Goal: Information Seeking & Learning: Understand process/instructions

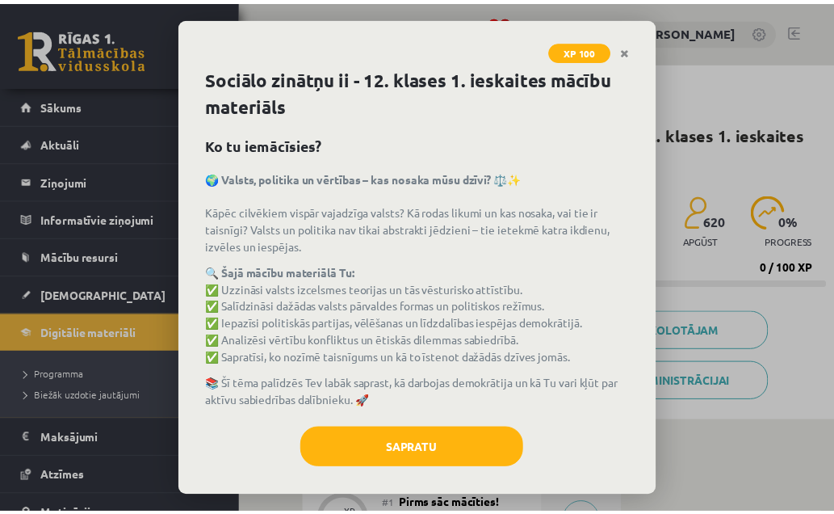
scroll to position [440, 0]
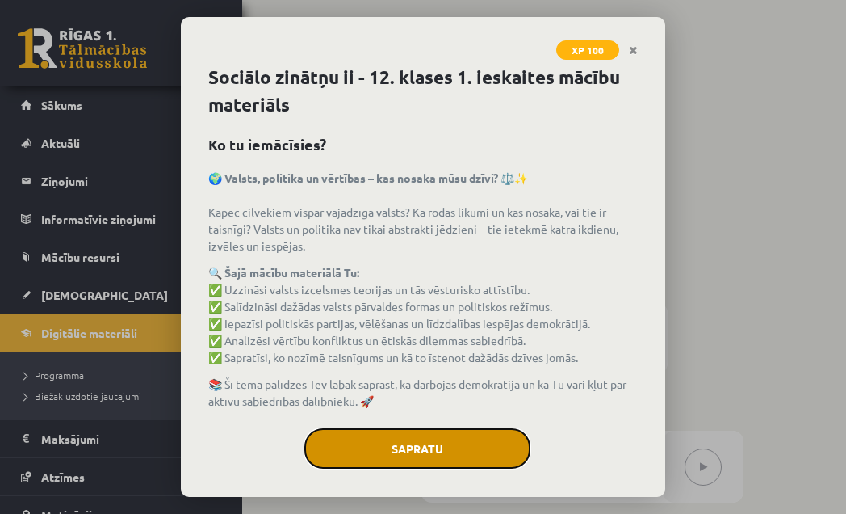
click at [402, 456] on button "Sapratu" at bounding box center [417, 448] width 226 height 40
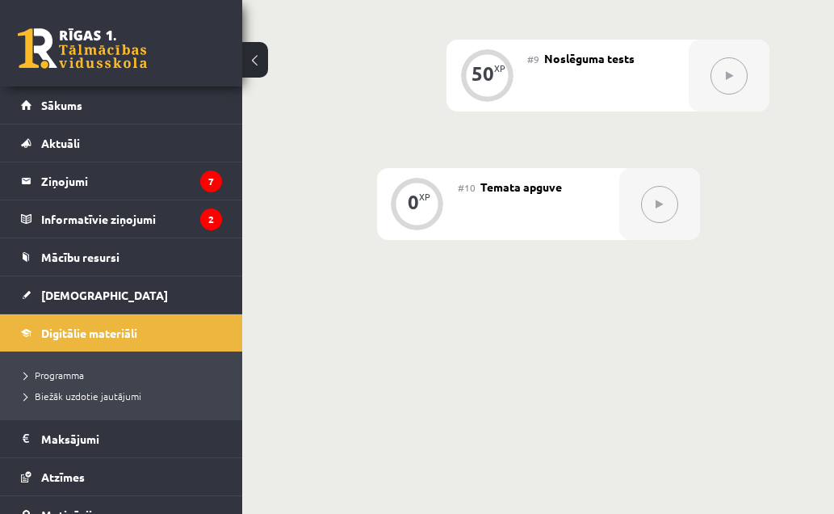
scroll to position [1482, 0]
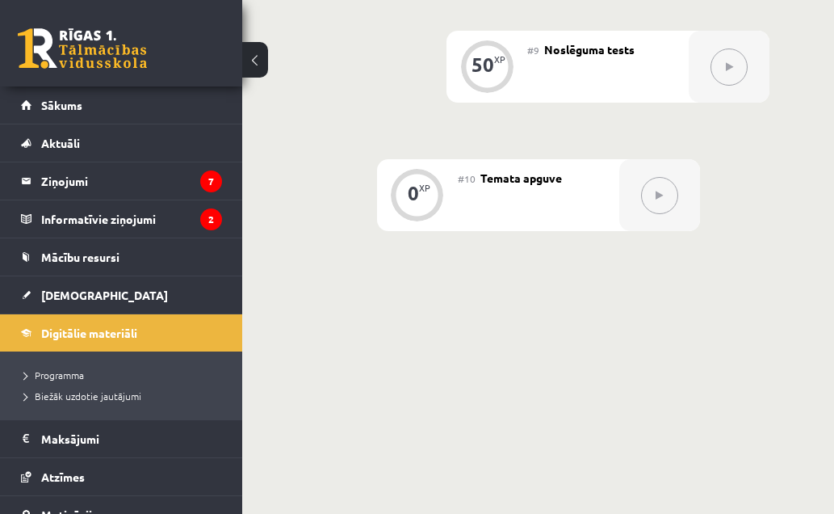
click at [607, 184] on button at bounding box center [659, 195] width 37 height 37
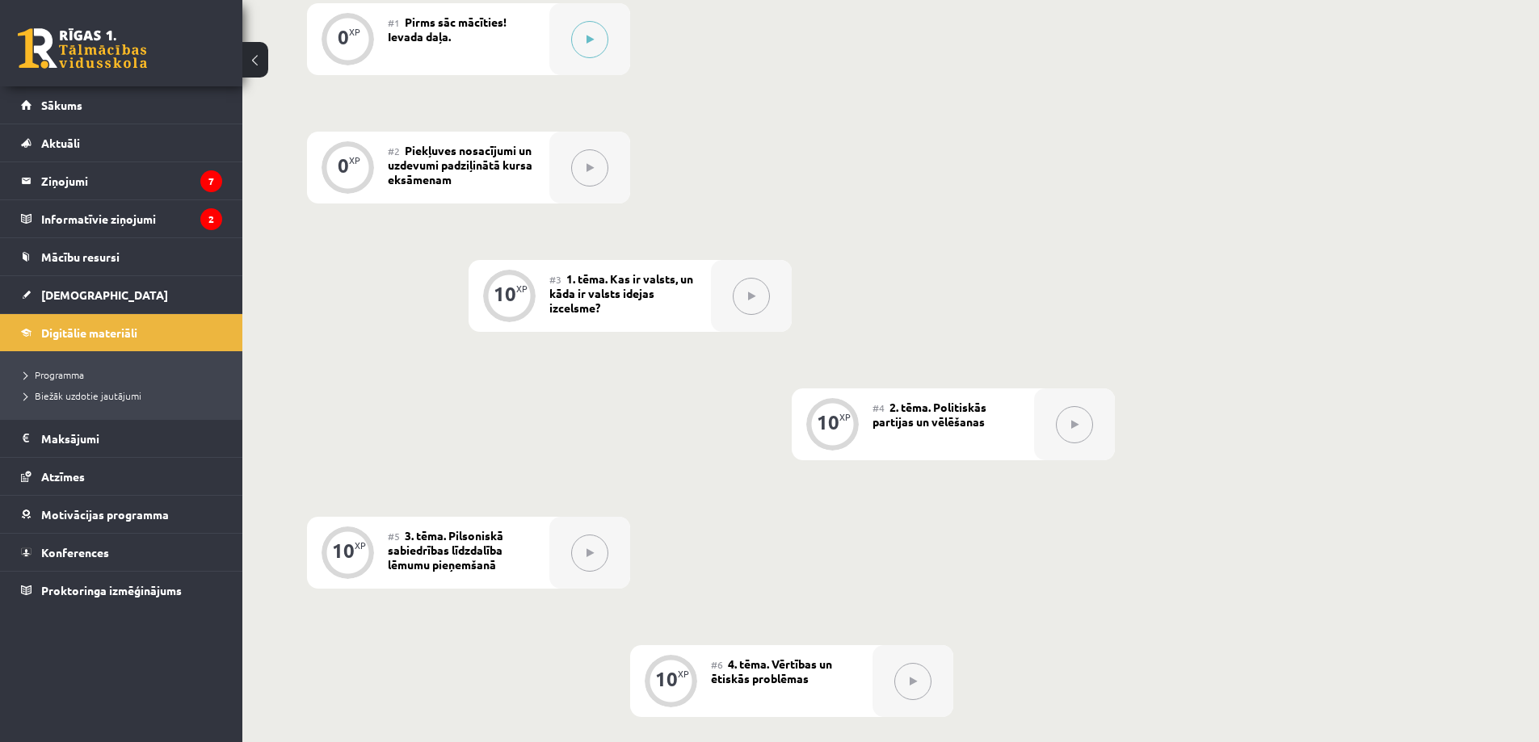
scroll to position [674, 0]
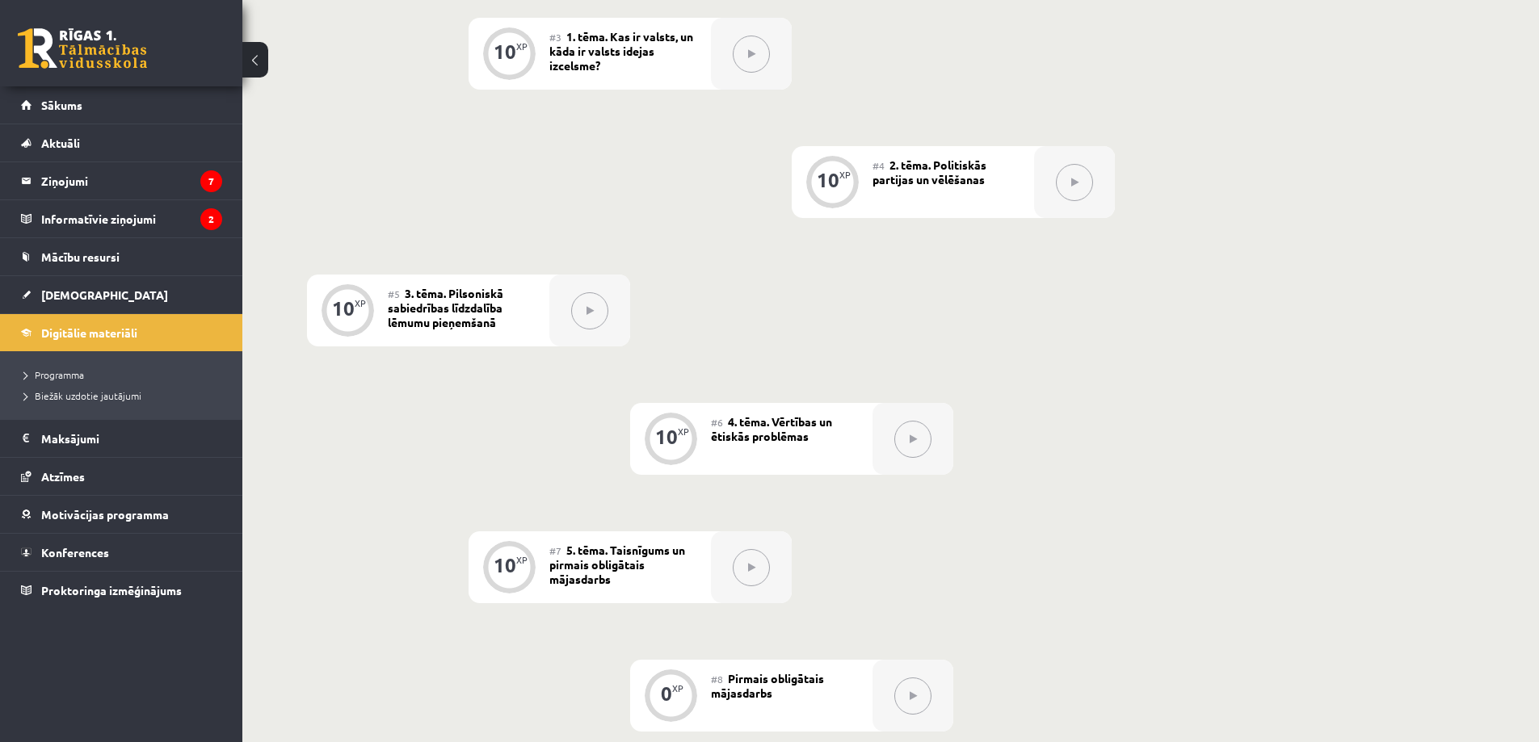
click at [586, 340] on div at bounding box center [589, 311] width 81 height 72
click at [487, 318] on span "3. tēma. Pilsoniskā sabiedrības līdzdalība lēmumu pieņemšanā" at bounding box center [445, 308] width 115 height 44
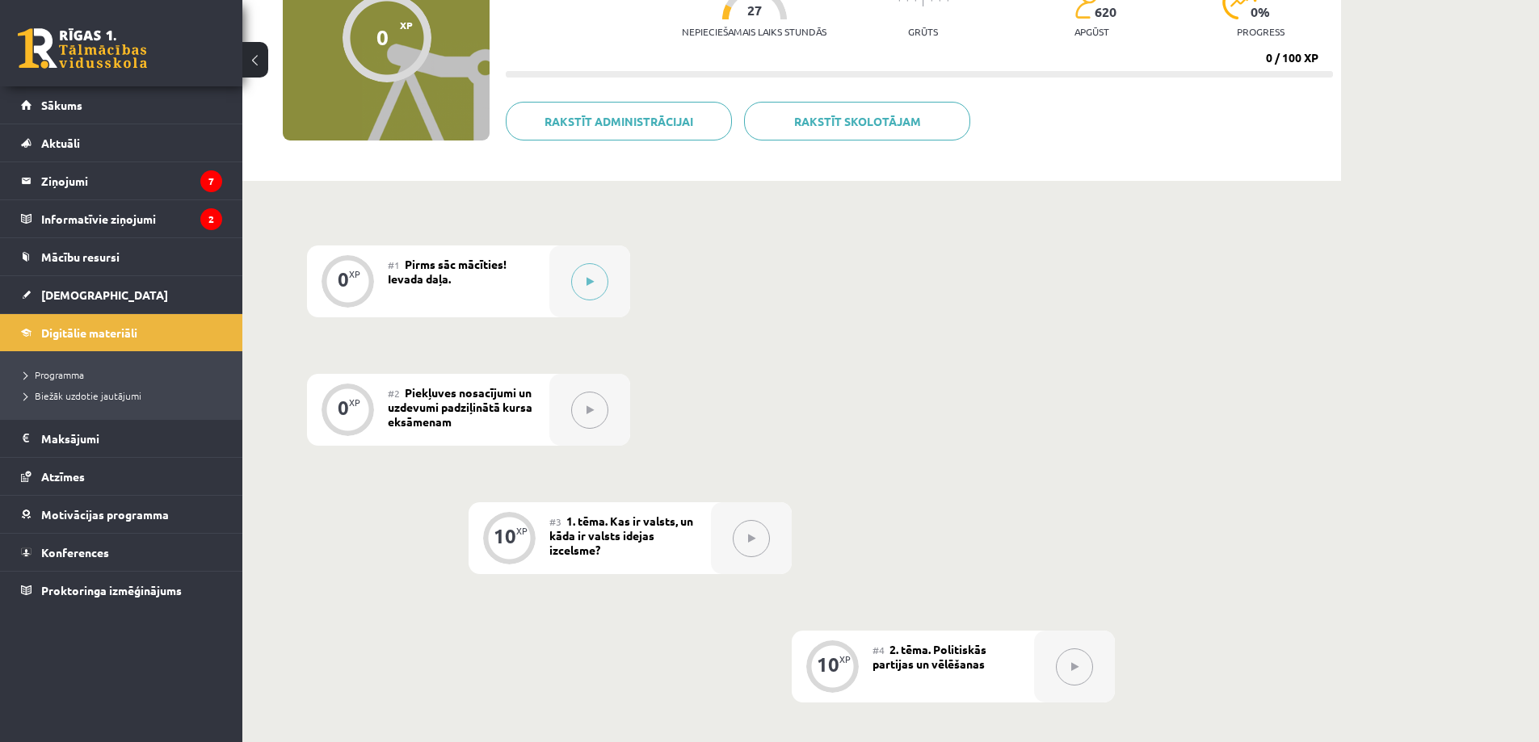
scroll to position [0, 0]
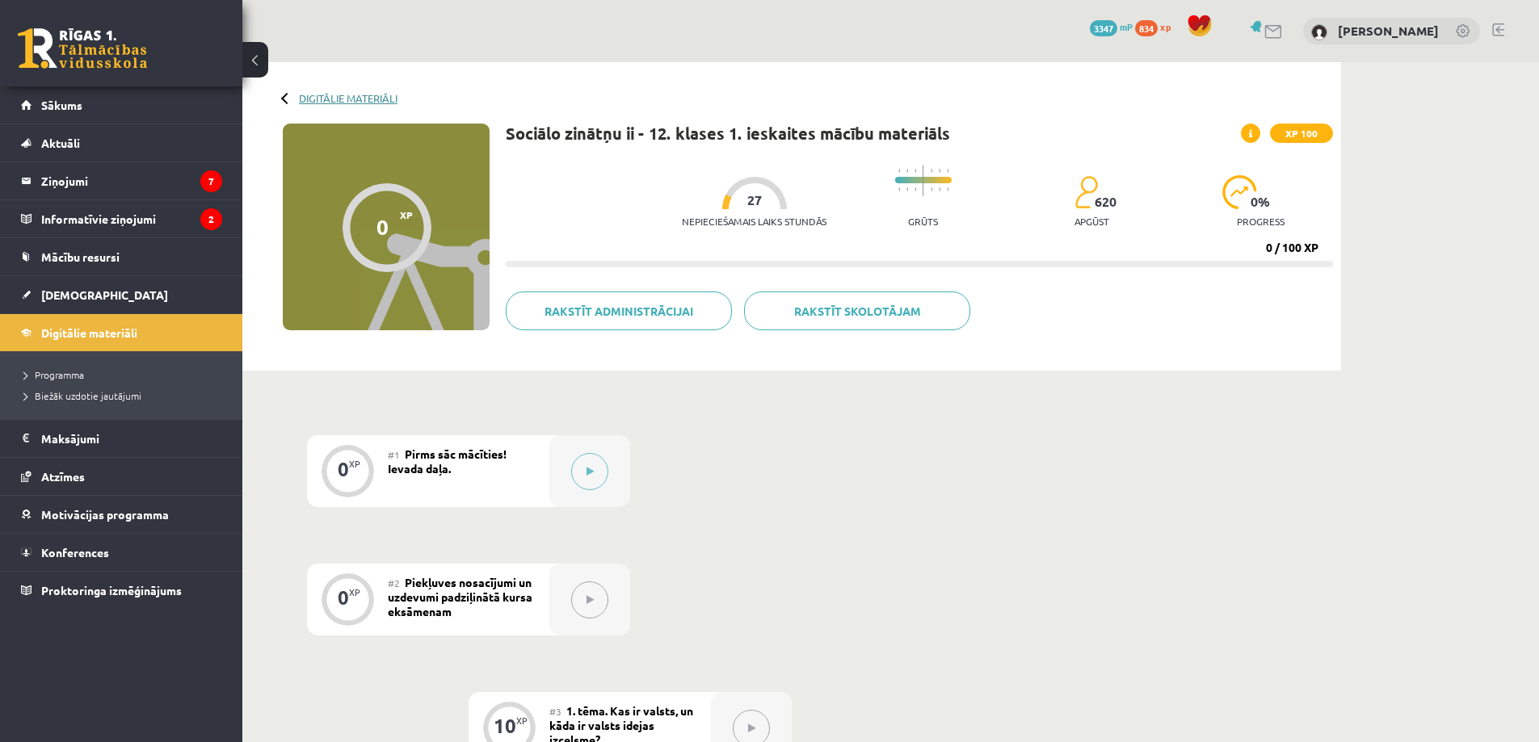
click at [326, 99] on link "Digitālie materiāli" at bounding box center [348, 98] width 99 height 12
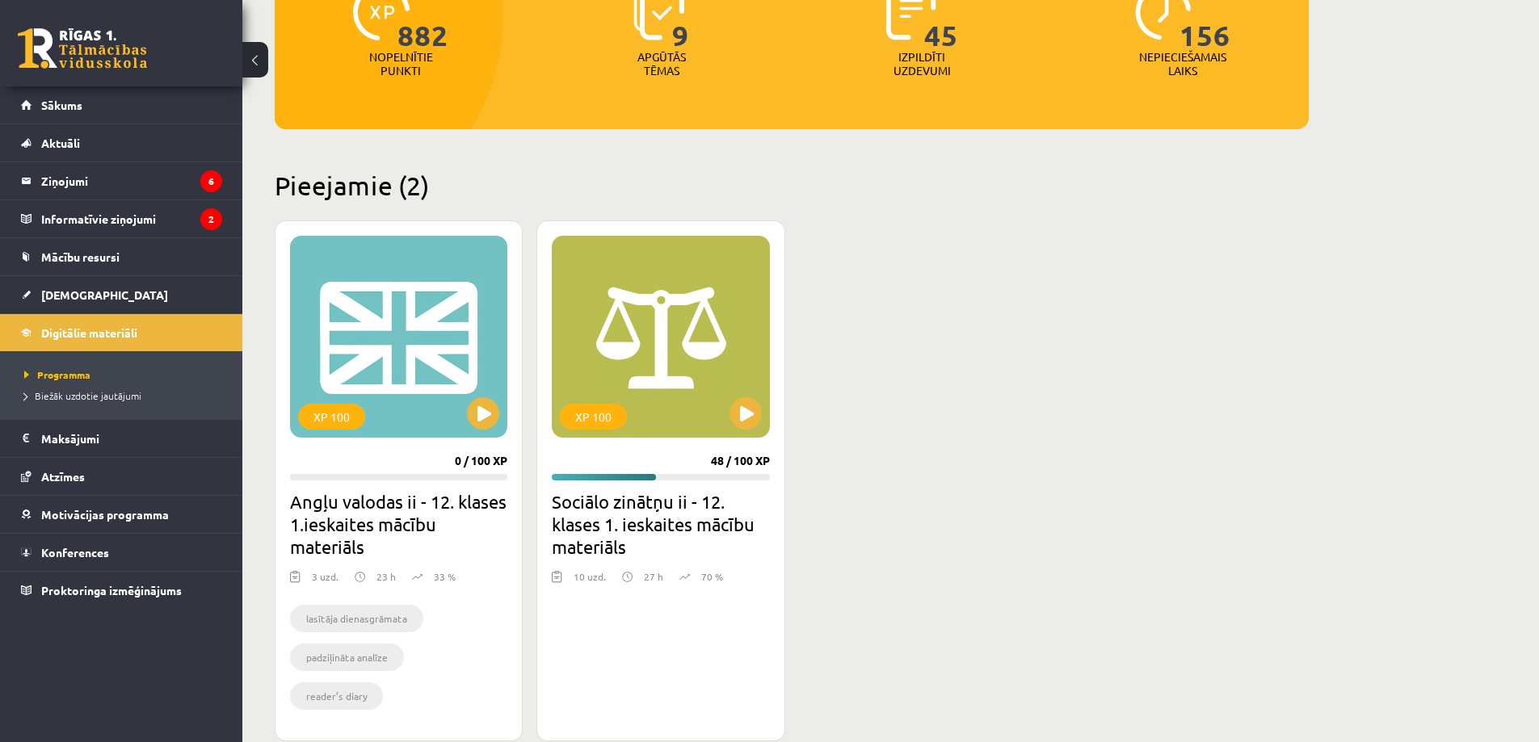
scroll to position [242, 0]
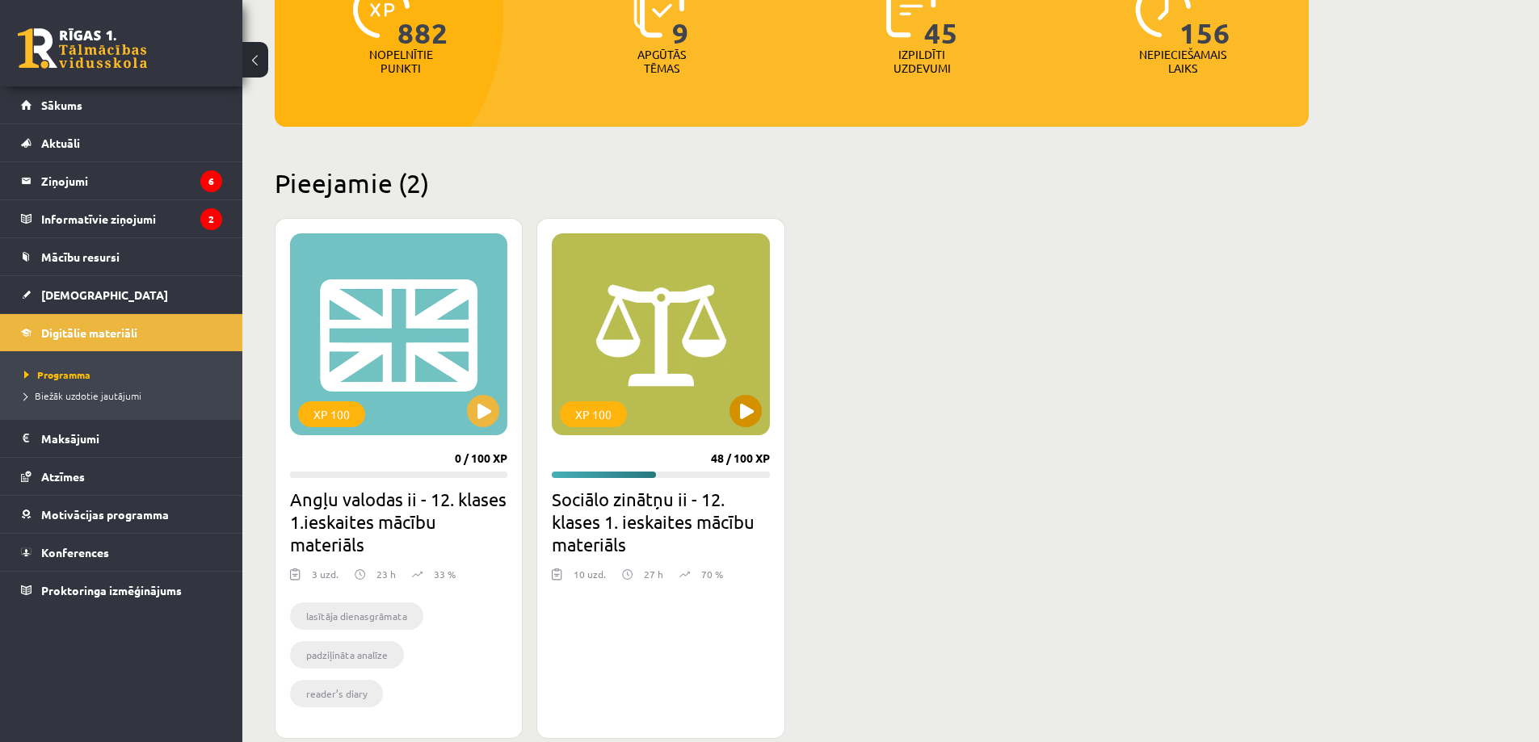
click at [713, 389] on div "XP 100" at bounding box center [660, 334] width 217 height 202
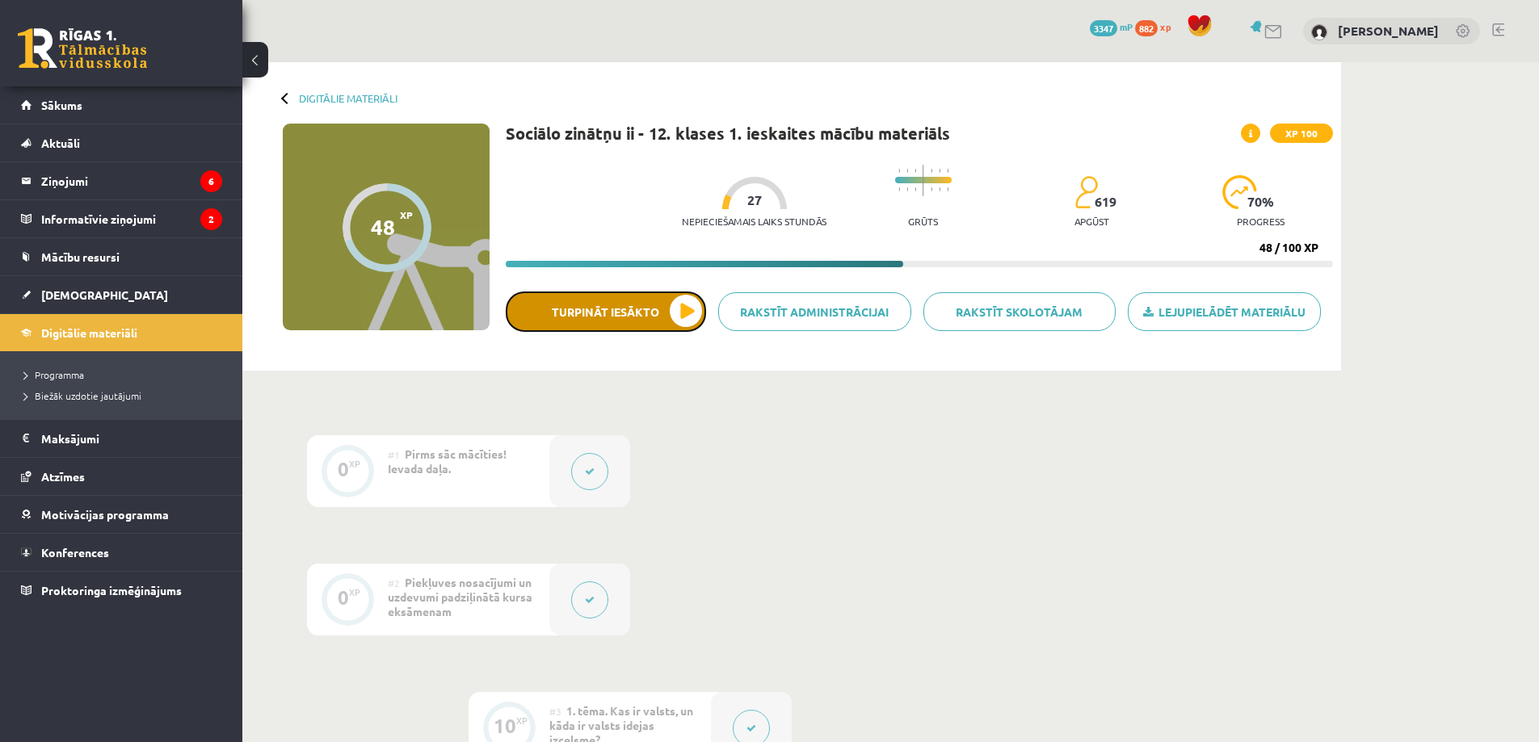
click at [703, 306] on button "Turpināt iesākto" at bounding box center [606, 312] width 200 height 40
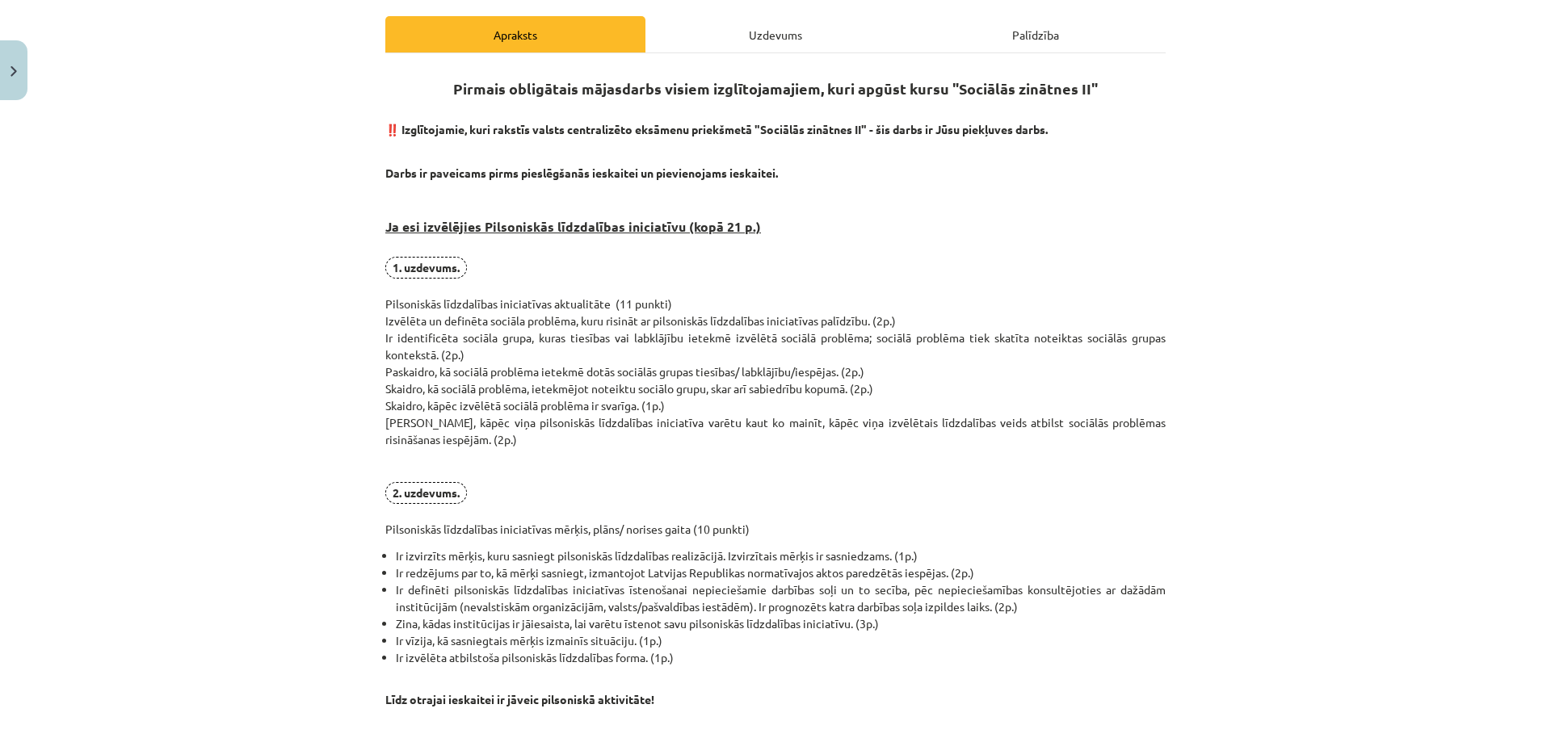
scroll to position [242, 0]
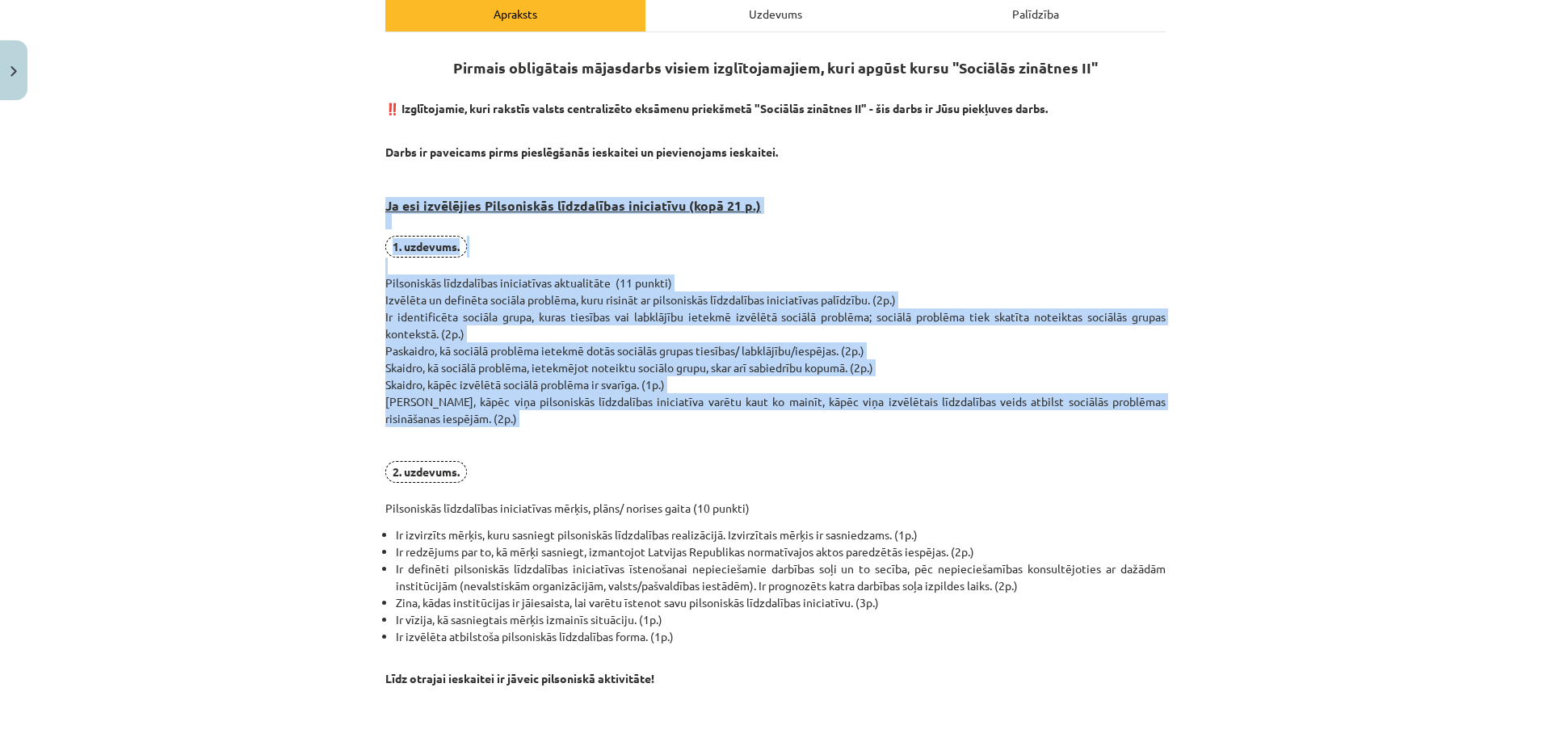
drag, startPoint x: 374, startPoint y: 208, endPoint x: 612, endPoint y: 432, distance: 327.4
click at [613, 431] on div "0 XP Saņemsi Sarežģīts 619 pilda Apraksts Uzdevums Palīdzība Pirmais obligātais…" at bounding box center [776, 691] width 800 height 1652
click at [612, 432] on p "1. uzdevums. Pilsoniskās līdzdalības iniciatīvas aktualitāte (11 punkti) Izvēlē…" at bounding box center [775, 376] width 780 height 281
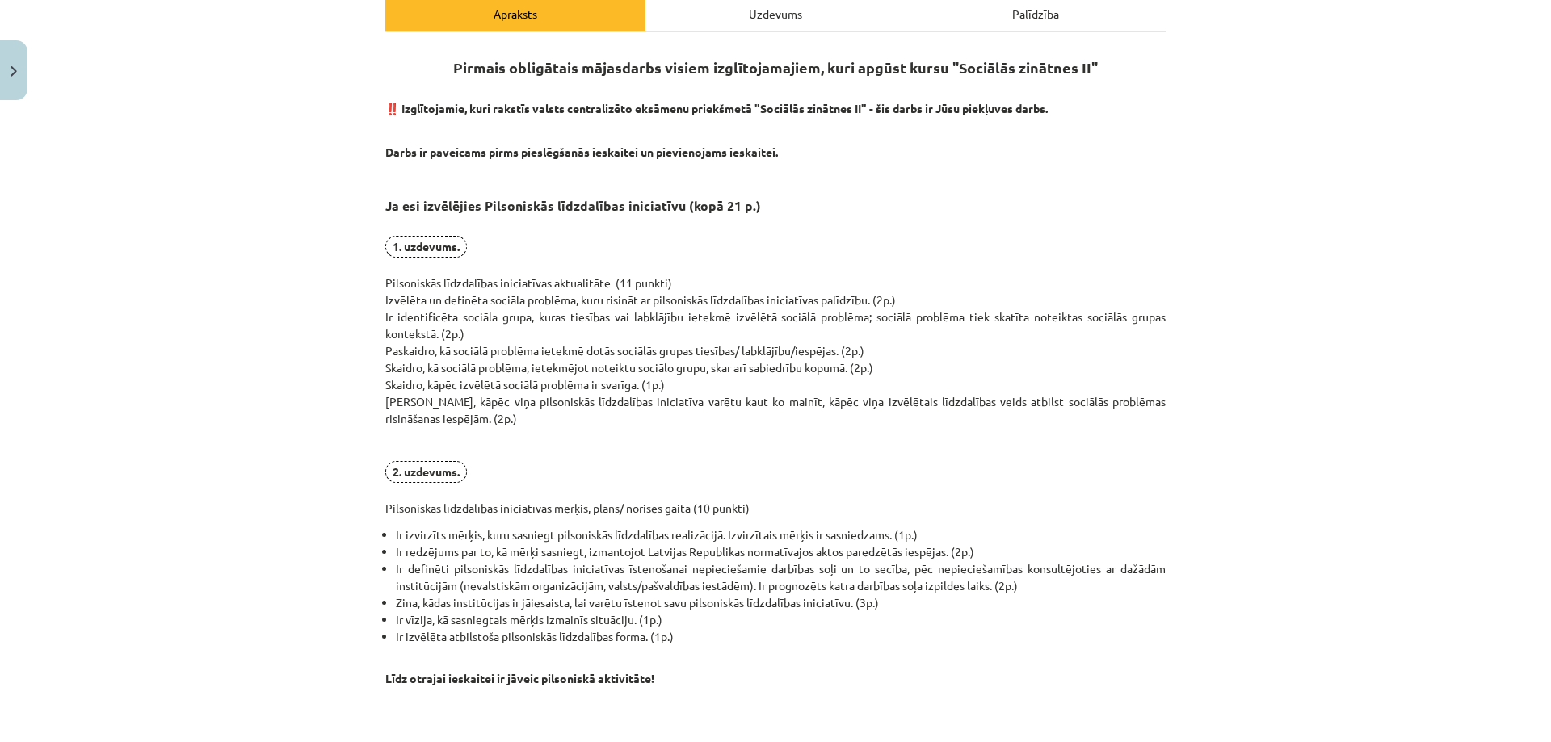
drag, startPoint x: 556, startPoint y: 62, endPoint x: 1093, endPoint y: 66, distance: 536.3
click at [1095, 64] on h2 "Pirmais obligātais mājasdarbs visiem izglītojamajiem, kuri apgūst kursu "Sociāl…" at bounding box center [775, 71] width 780 height 48
click at [943, 185] on h3 "Ja esi izvēlējies Pilsoniskās līdzdalības iniciatīvu (kopā 21 p.)" at bounding box center [775, 200] width 780 height 61
drag, startPoint x: 506, startPoint y: 153, endPoint x: 623, endPoint y: 153, distance: 117.1
click at [623, 153] on strong "Darbs ir paveicams pirms pieslēgšanās ieskaitei un pievienojams ieskaitei." at bounding box center [581, 152] width 393 height 15
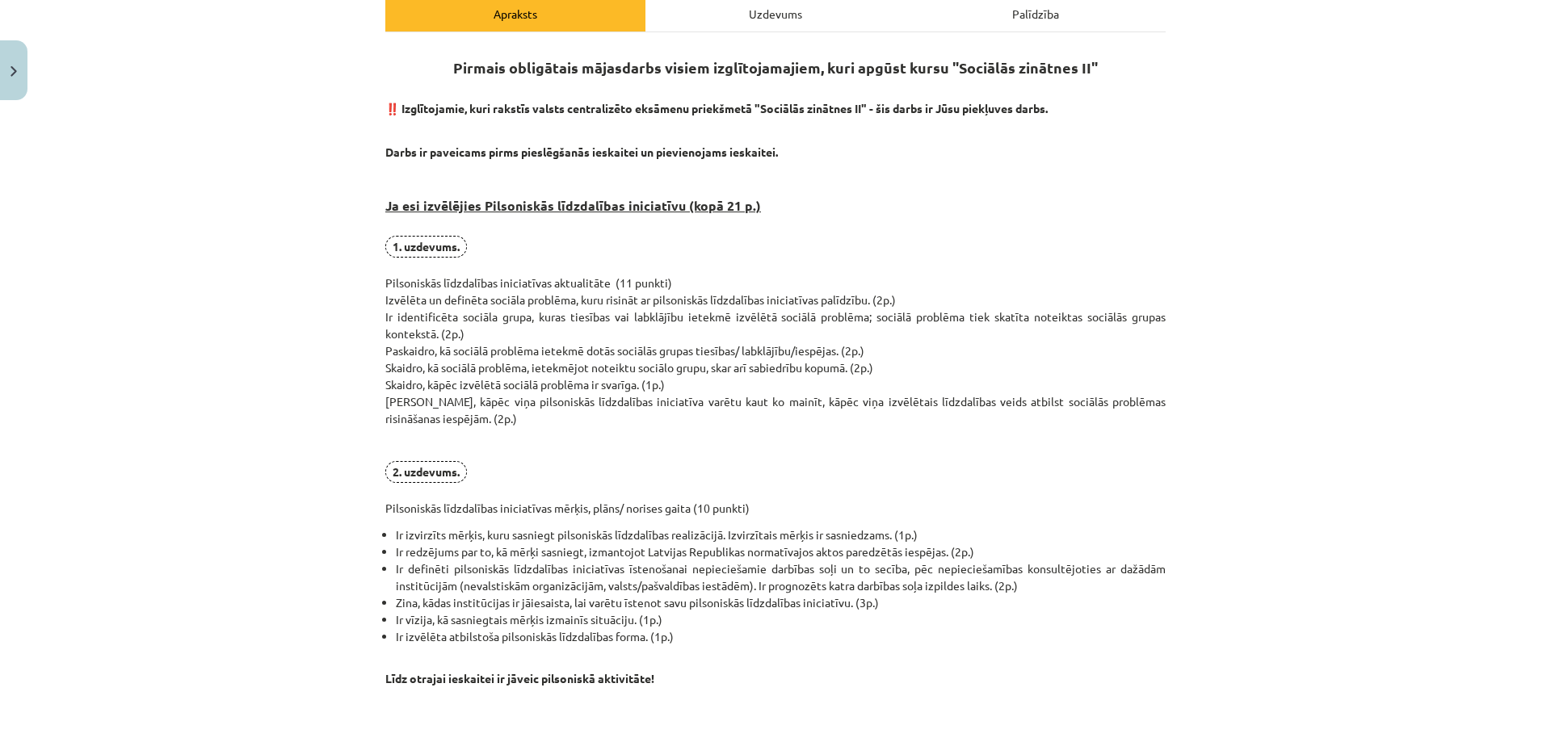
click at [620, 162] on div "Pirmais obligātais mājasdarbs visiem izglītojamajiem, kuri apgūst kursu "Sociāl…" at bounding box center [775, 709] width 780 height 1324
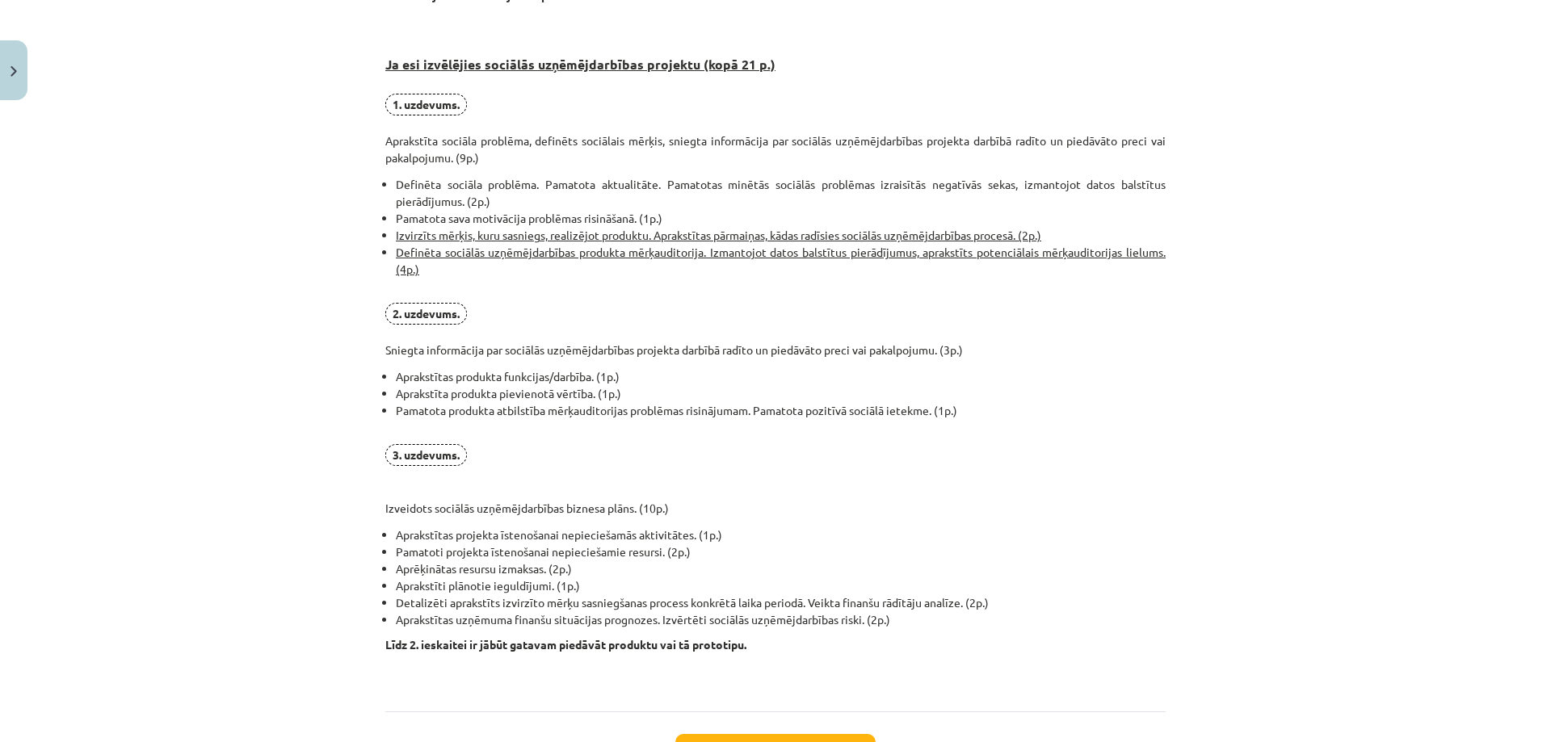
scroll to position [888, 0]
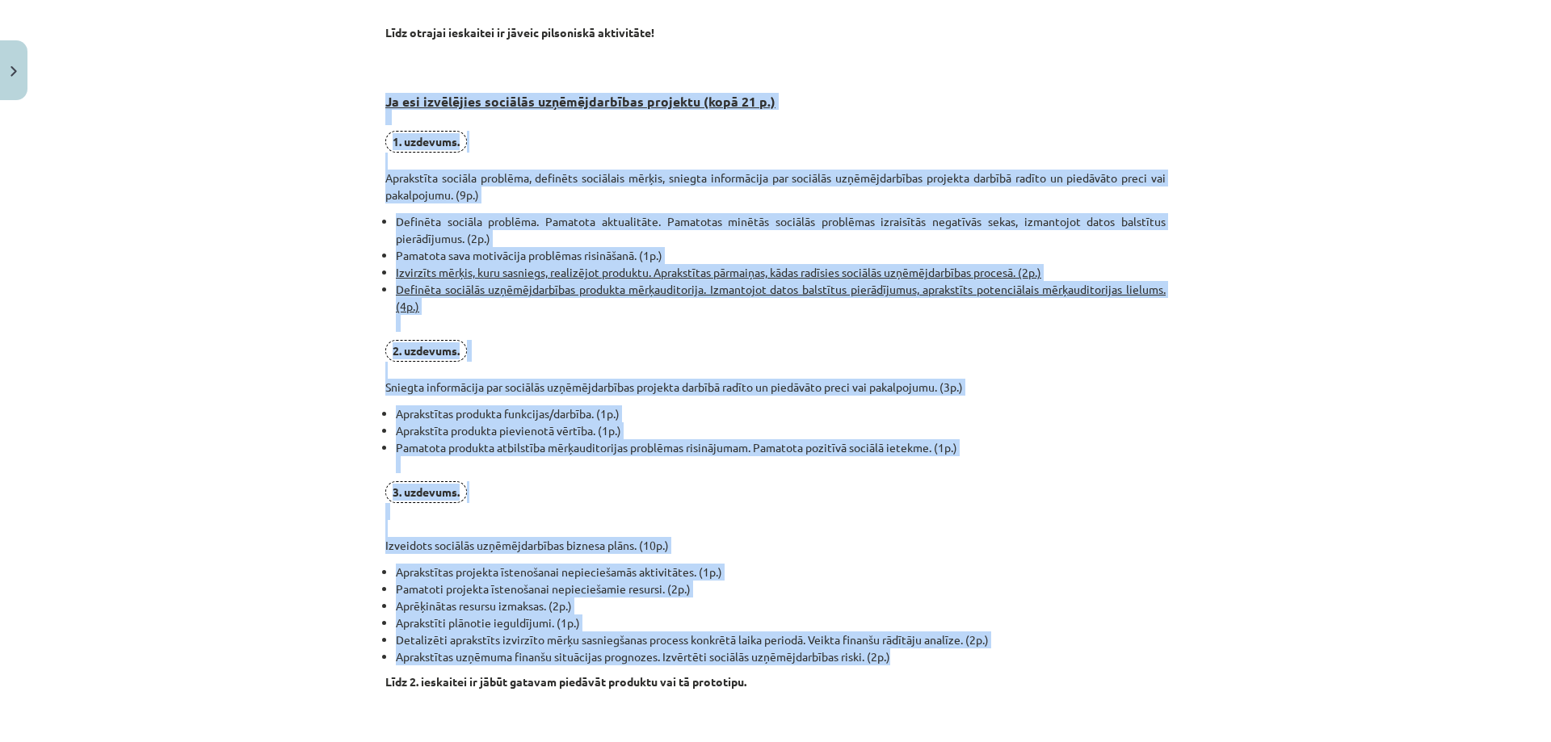
drag, startPoint x: 380, startPoint y: 99, endPoint x: 888, endPoint y: 653, distance: 751.1
click at [888, 653] on div "Pirmais obligātais mājasdarbs visiem izglītojamajiem, kuri apgūst kursu "Sociāl…" at bounding box center [775, 63] width 780 height 1324
copy div "Lo ips dolorsitam consecte adipiscingelits doeiusmo (temp 35 i.) 4. utlabore. E…"
click at [855, 483] on p "3. uzdevums. Izveidots sociālās uzņēmējdarbības biznesa plāns. (10p.)" at bounding box center [775, 517] width 780 height 73
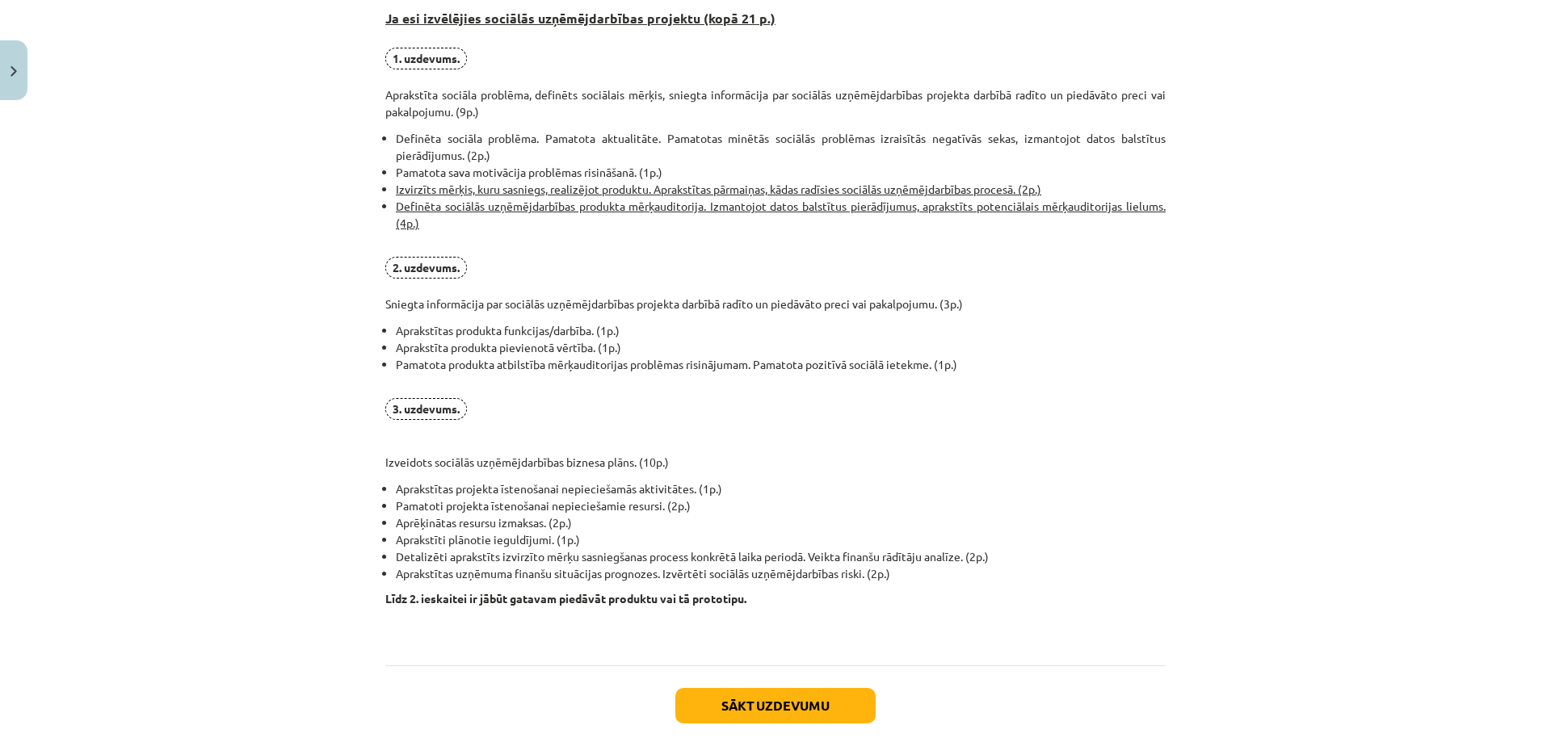
scroll to position [1056, 0]
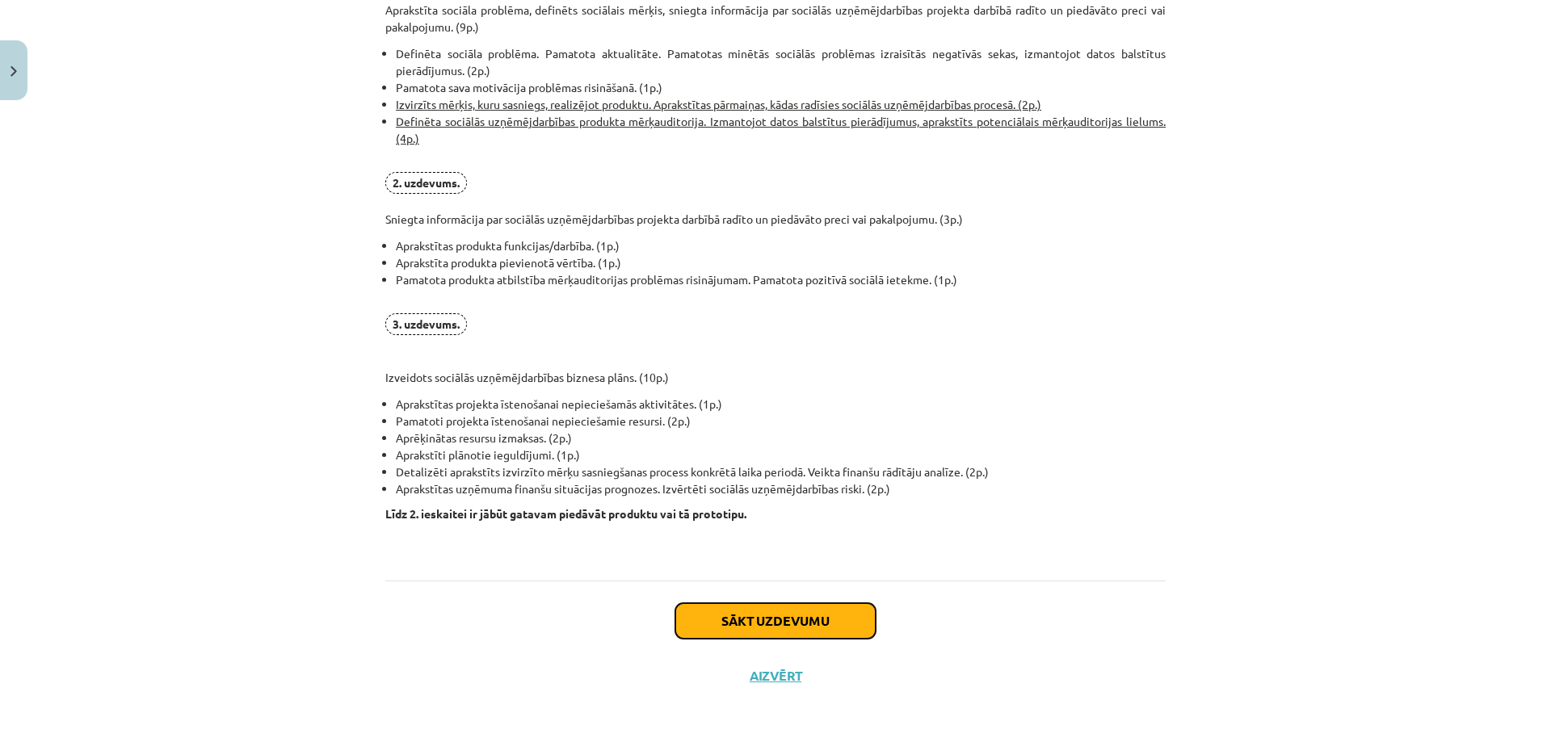
click at [769, 615] on button "Sākt uzdevumu" at bounding box center [775, 621] width 200 height 36
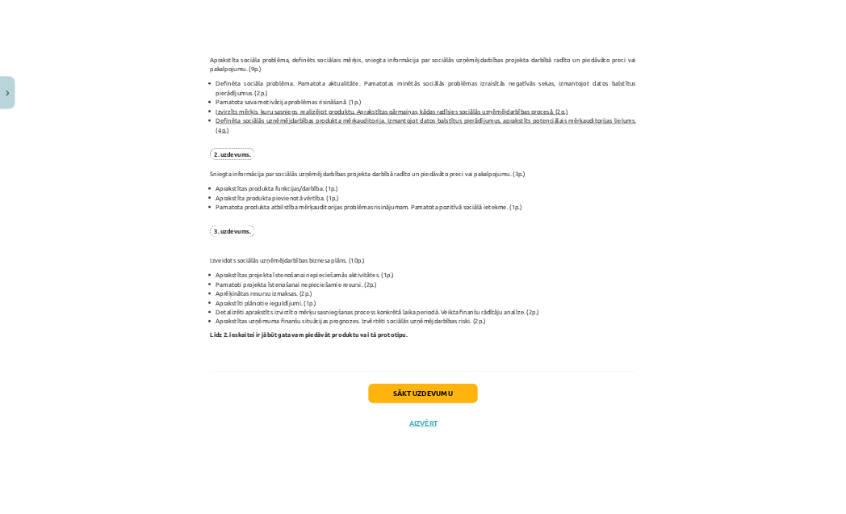
scroll to position [0, 0]
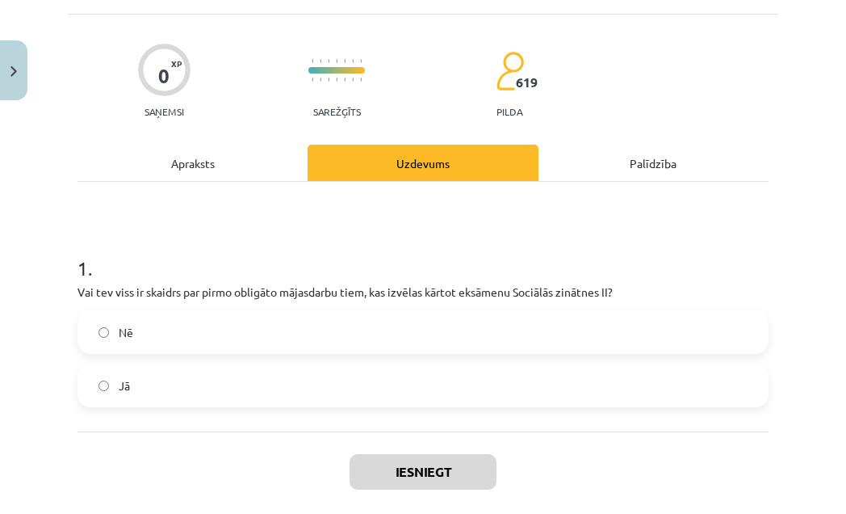
click at [209, 172] on div "Apraksts" at bounding box center [193, 163] width 230 height 36
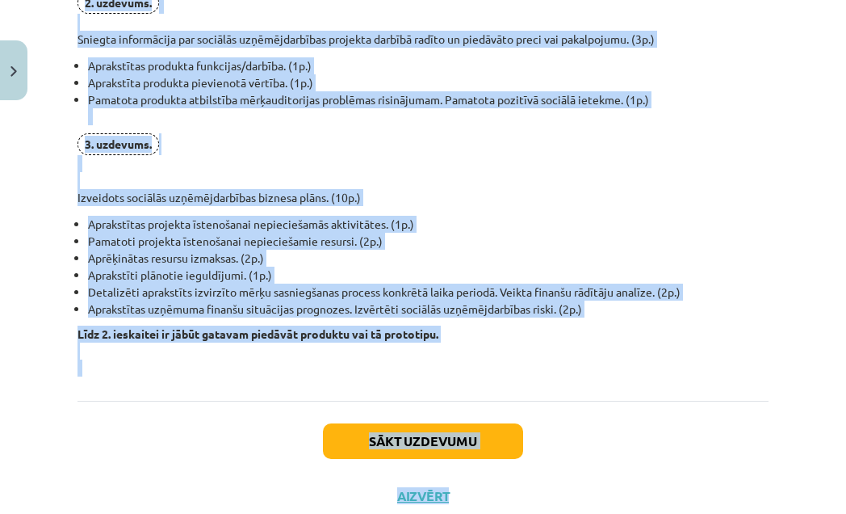
scroll to position [1302, 0]
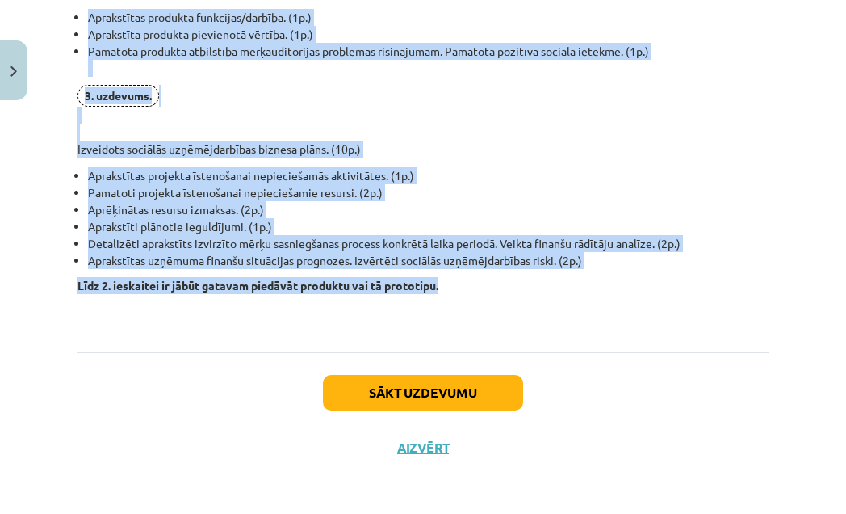
drag, startPoint x: 104, startPoint y: 174, endPoint x: 495, endPoint y: 292, distance: 408.3
copy div "Lo ips dolorsitam consecte adipiscingelits doeiusmo (temp 35 i.) 4. utlabore. E…"
